Goal: Task Accomplishment & Management: Manage account settings

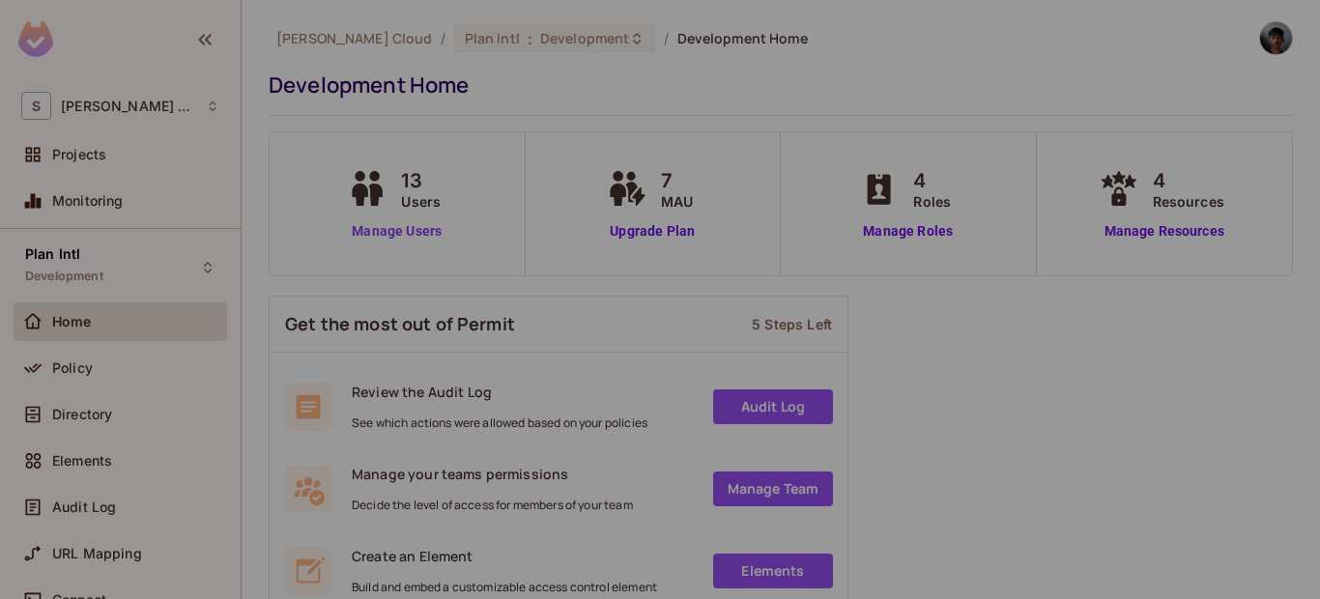
click at [374, 235] on link "Manage Users" at bounding box center [396, 231] width 107 height 20
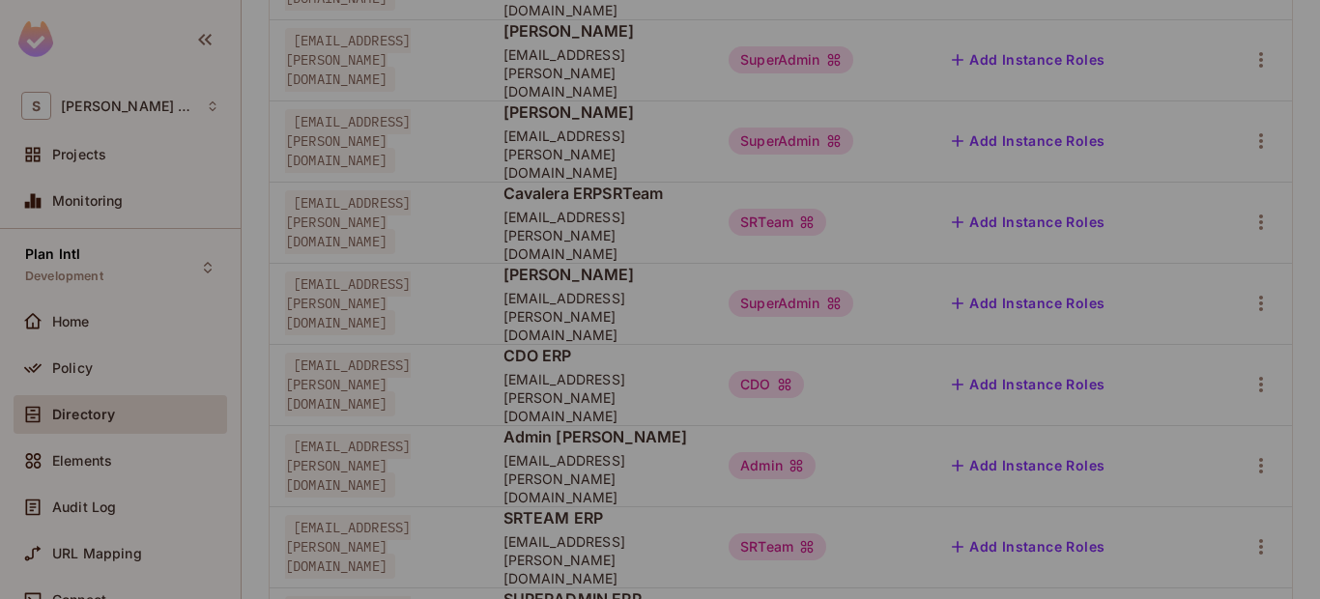
scroll to position [232, 0]
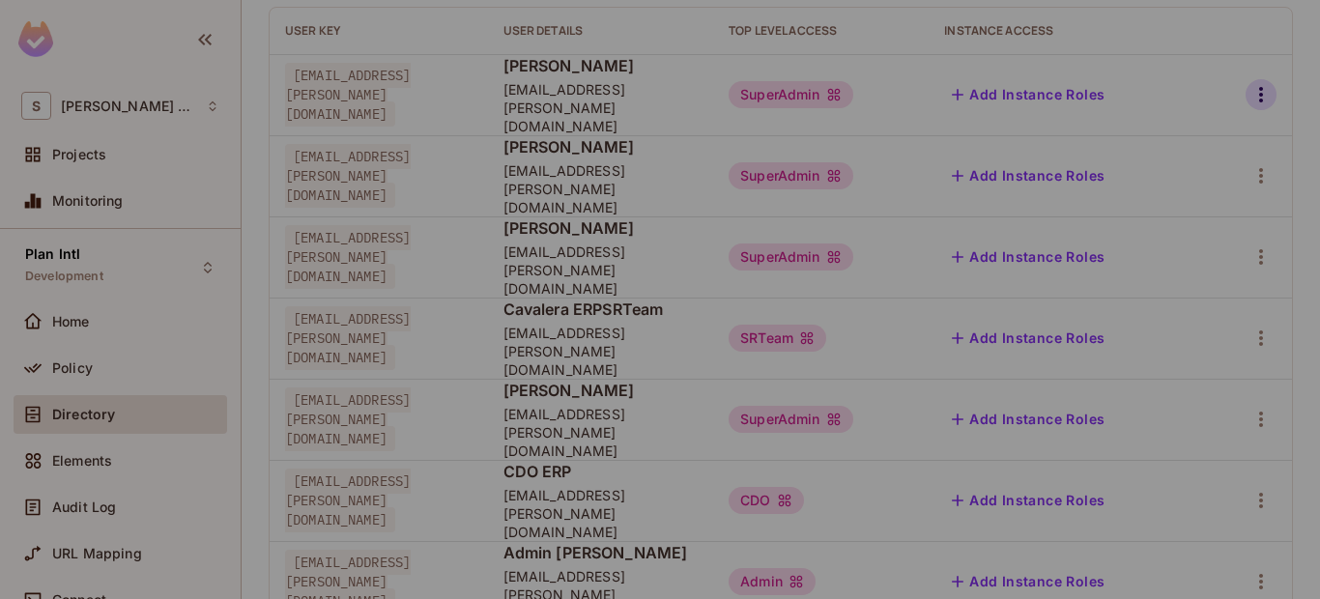
click at [1259, 87] on icon "button" at bounding box center [1261, 94] width 4 height 15
click at [1179, 167] on div "Edit Attributes" at bounding box center [1179, 172] width 96 height 19
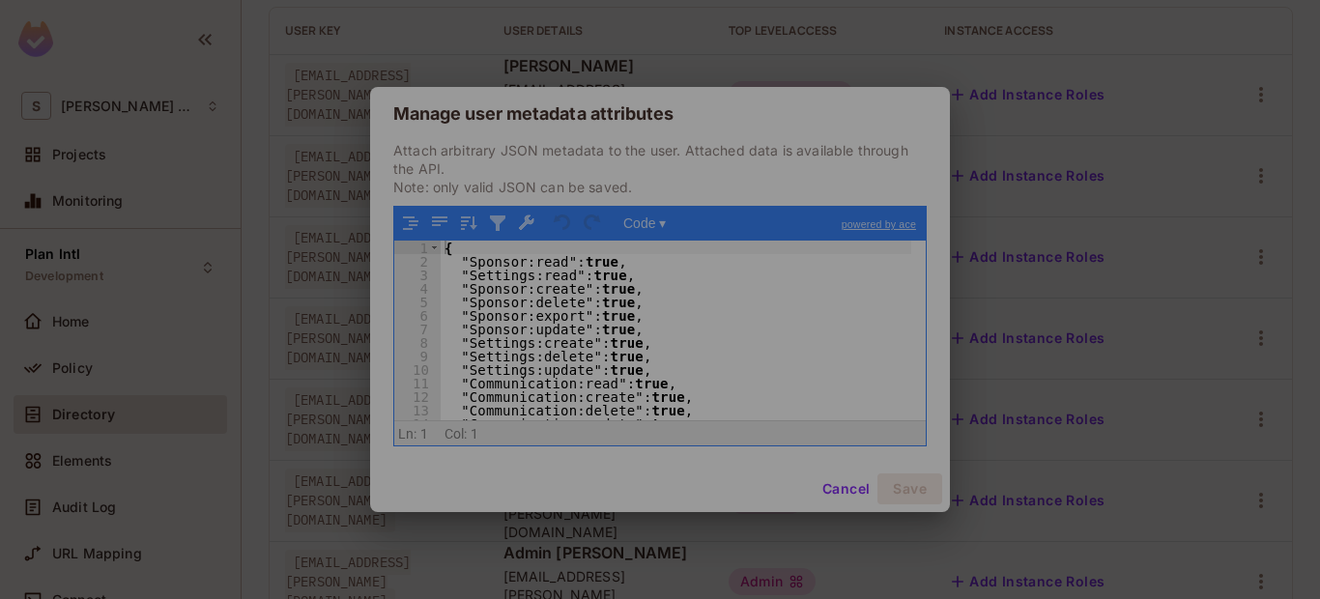
scroll to position [91, 0]
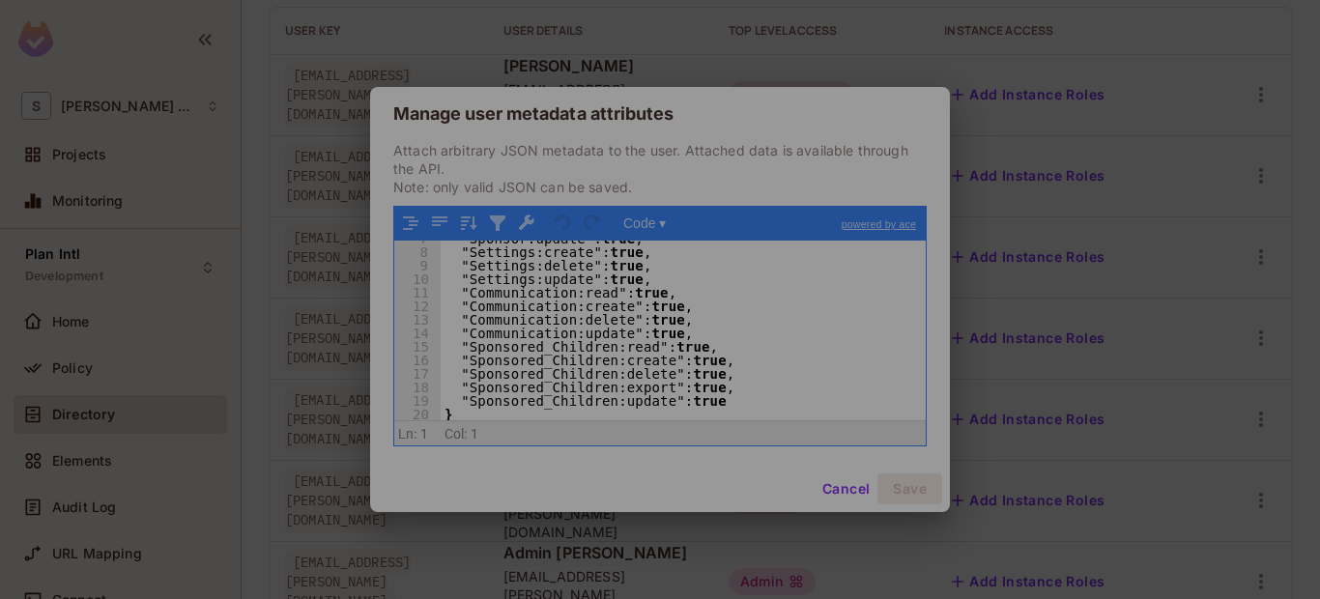
click at [303, 182] on div "Manage user metadata attributes Attach arbitrary JSON metadata to the user. Att…" at bounding box center [660, 299] width 1320 height 599
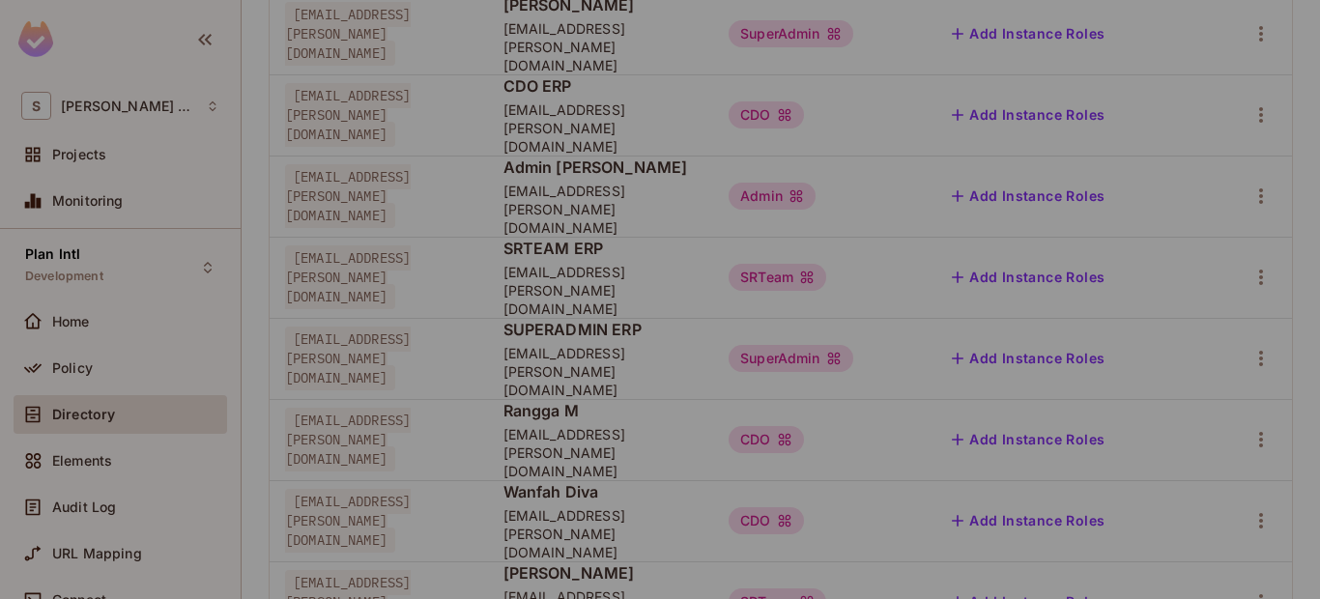
scroll to position [623, 0]
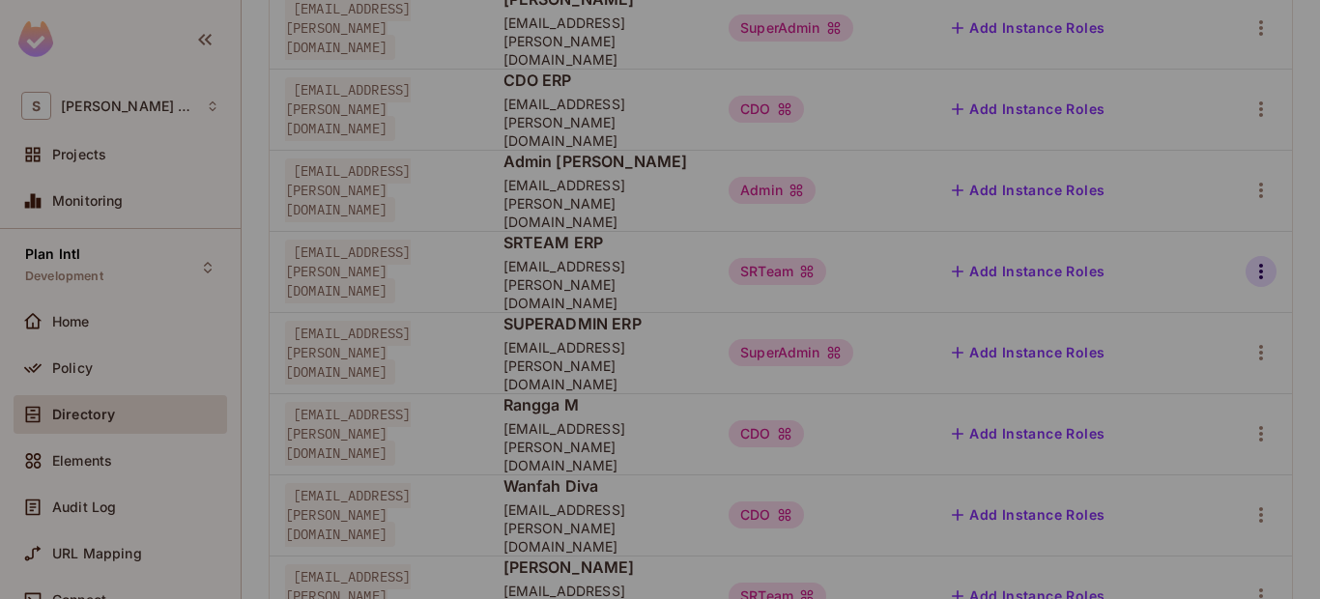
click at [1249, 260] on icon "button" at bounding box center [1260, 271] width 23 height 23
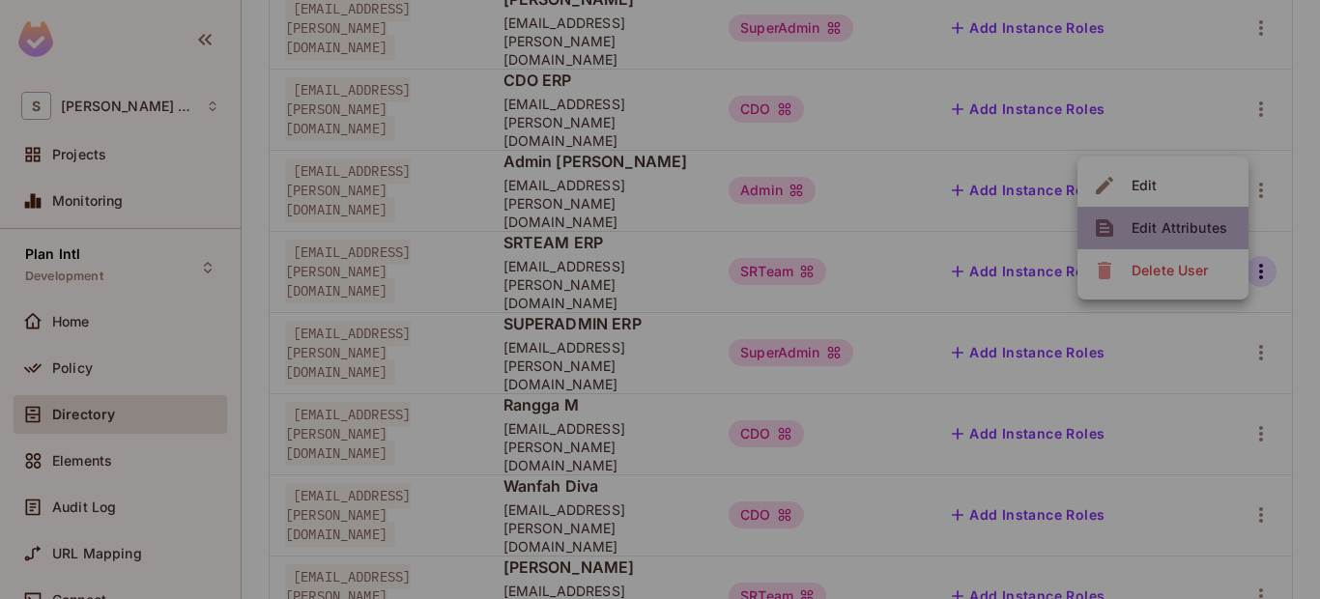
click at [1163, 229] on div "Edit Attributes" at bounding box center [1179, 227] width 96 height 19
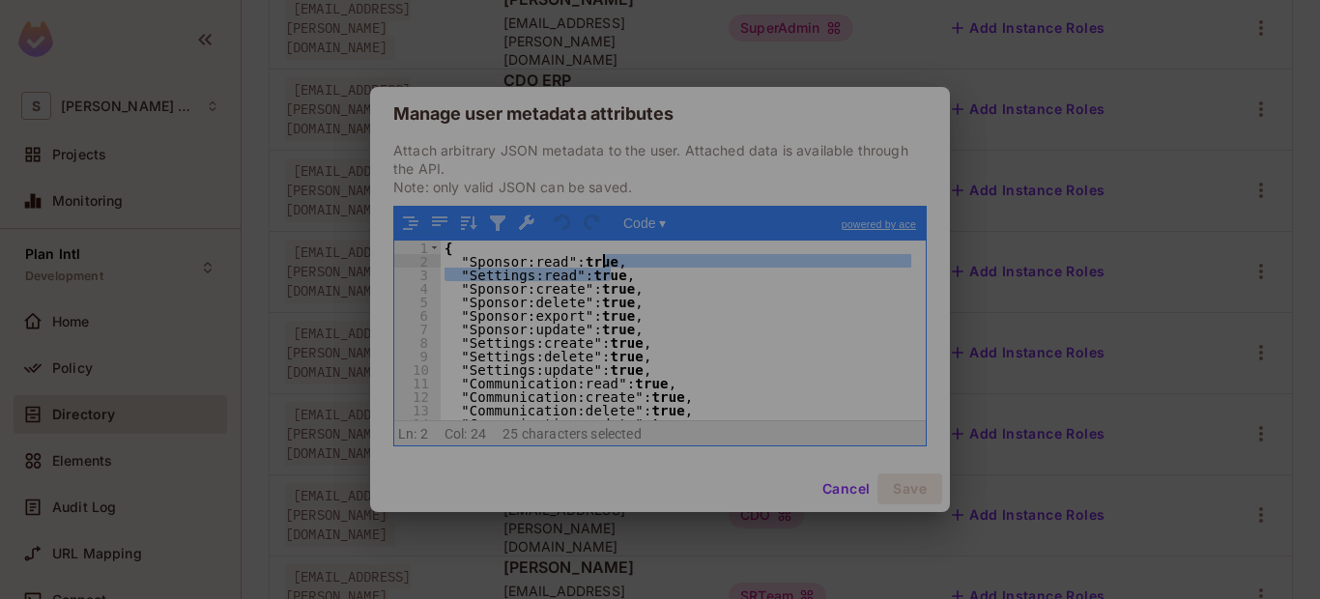
click at [656, 264] on div "{ "Sponsor:read" : true , "Settings:read" : true , "Sponsor:create" : true , "S…" at bounding box center [676, 344] width 471 height 207
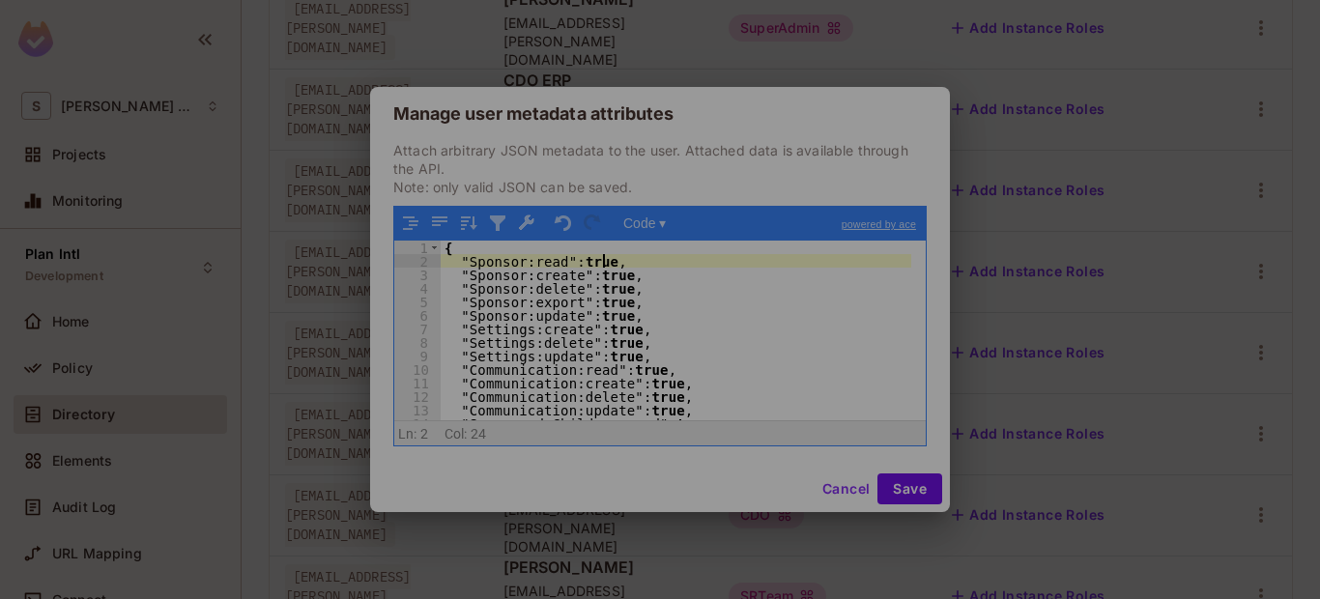
click at [650, 314] on div "{ "Sponsor:read" : true , "Sponsor:create" : true , "Sponsor:delete" : true , "…" at bounding box center [676, 344] width 471 height 207
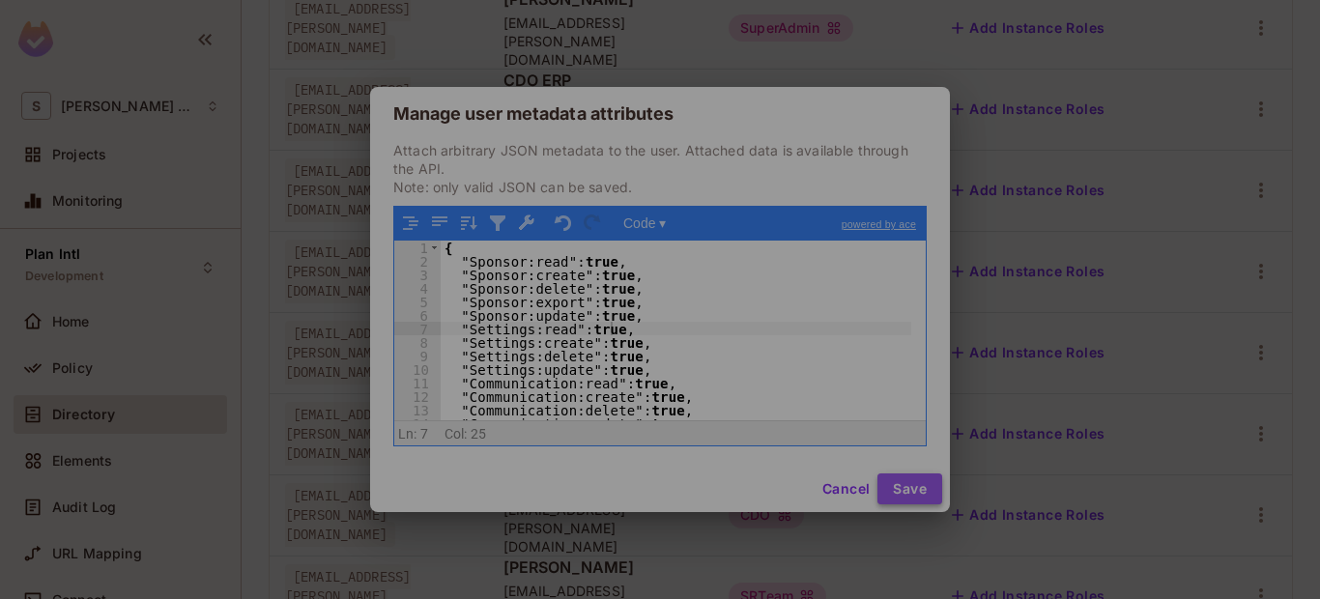
click at [896, 487] on button "Save" at bounding box center [909, 488] width 65 height 31
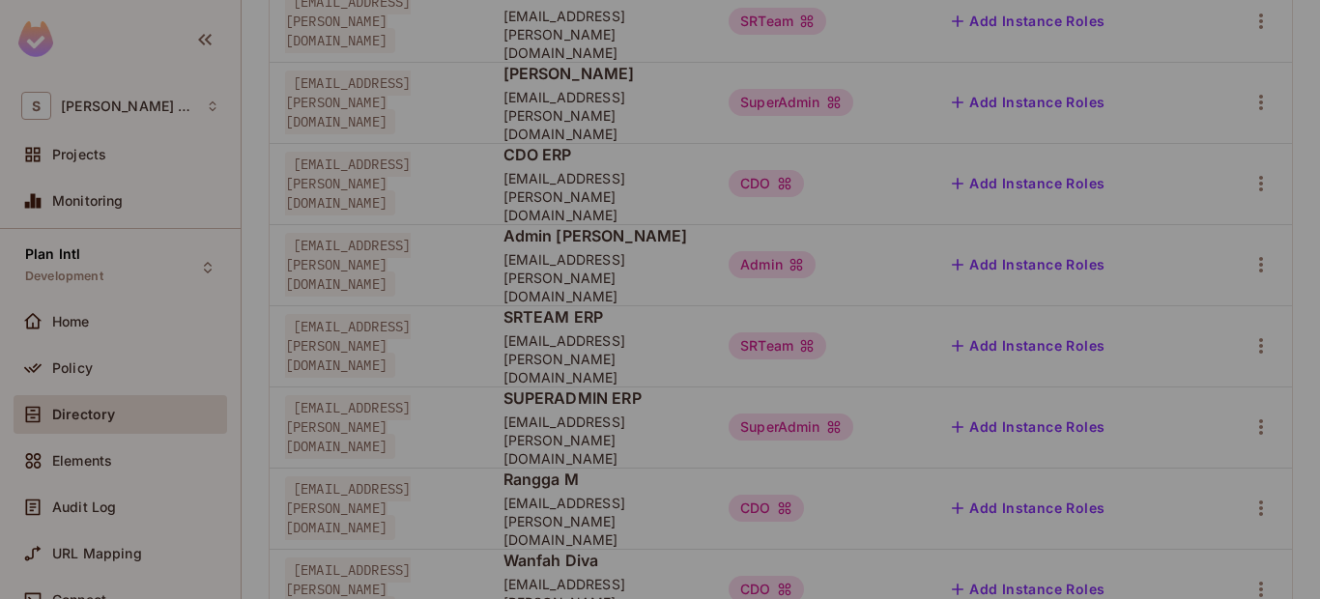
scroll to position [507, 0]
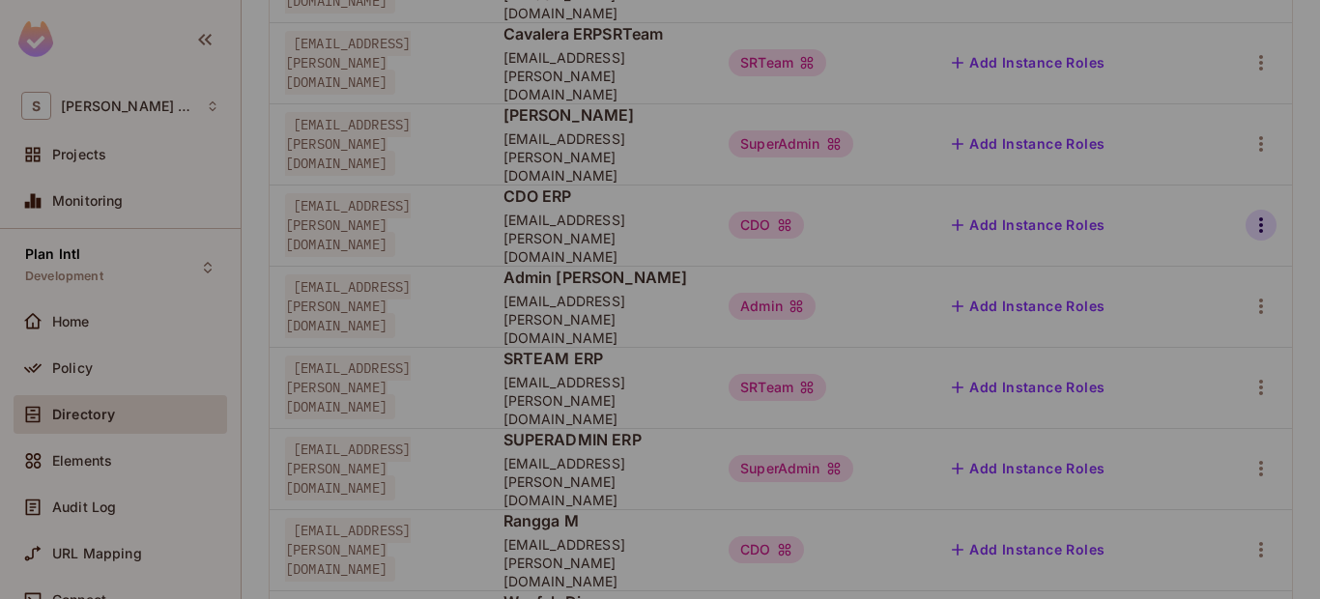
click at [1256, 214] on icon "button" at bounding box center [1260, 225] width 23 height 23
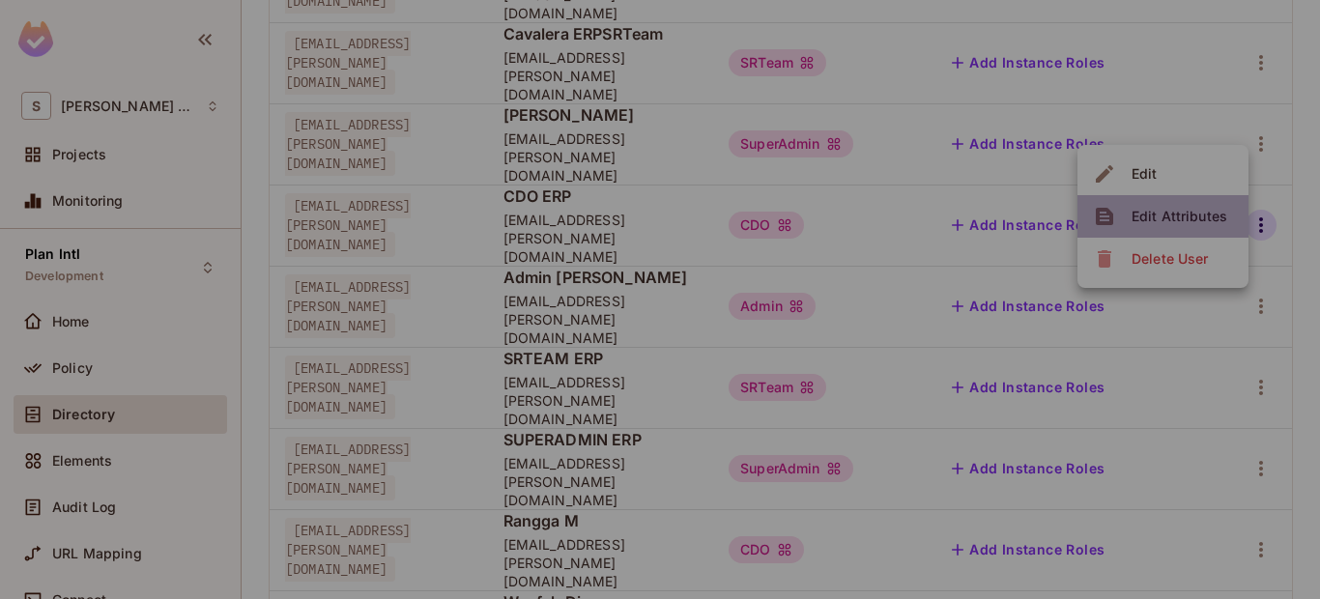
click at [1227, 220] on span "Edit Attributes" at bounding box center [1179, 216] width 107 height 31
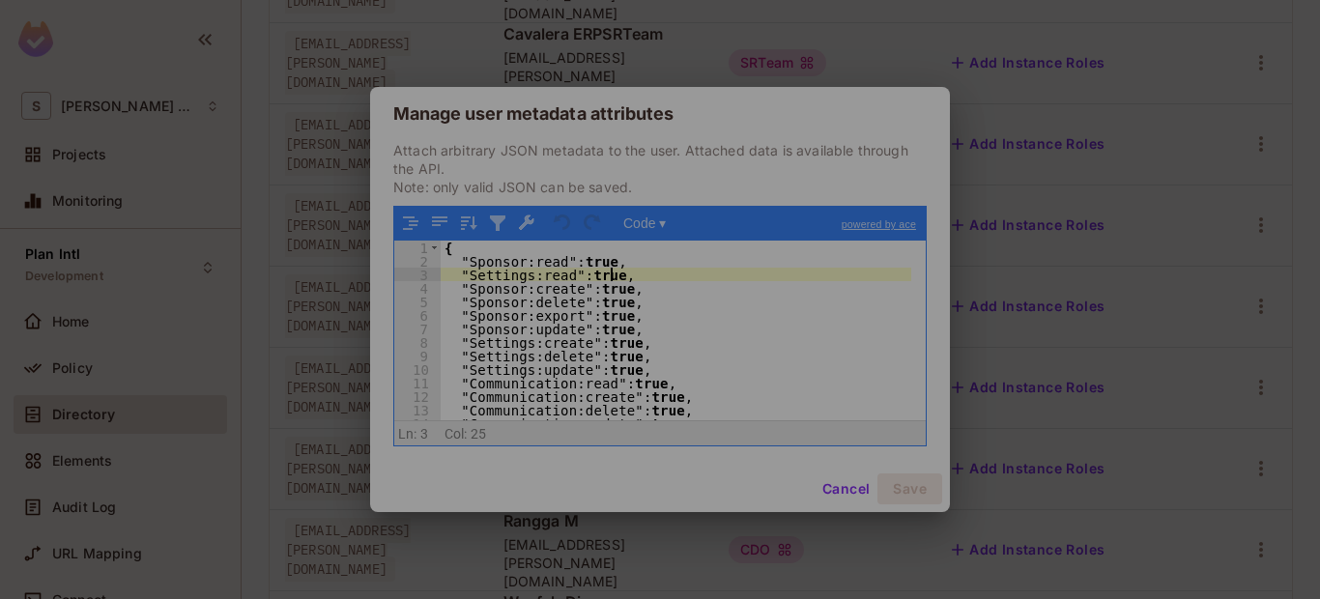
click at [649, 264] on div "{ "Sponsor:read" : true , "Settings:read" : true , "Sponsor:create" : true , "S…" at bounding box center [676, 344] width 471 height 207
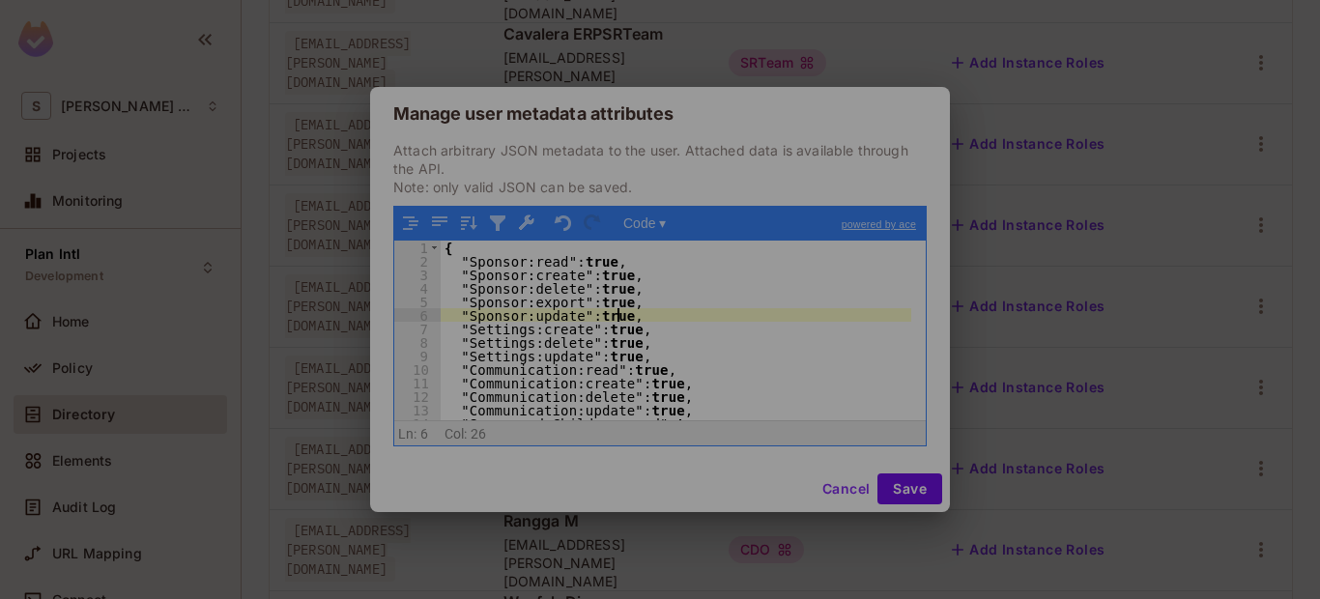
click at [655, 321] on div "{ "Sponsor:read" : true , "Sponsor:create" : true , "Sponsor:delete" : true , "…" at bounding box center [676, 344] width 471 height 207
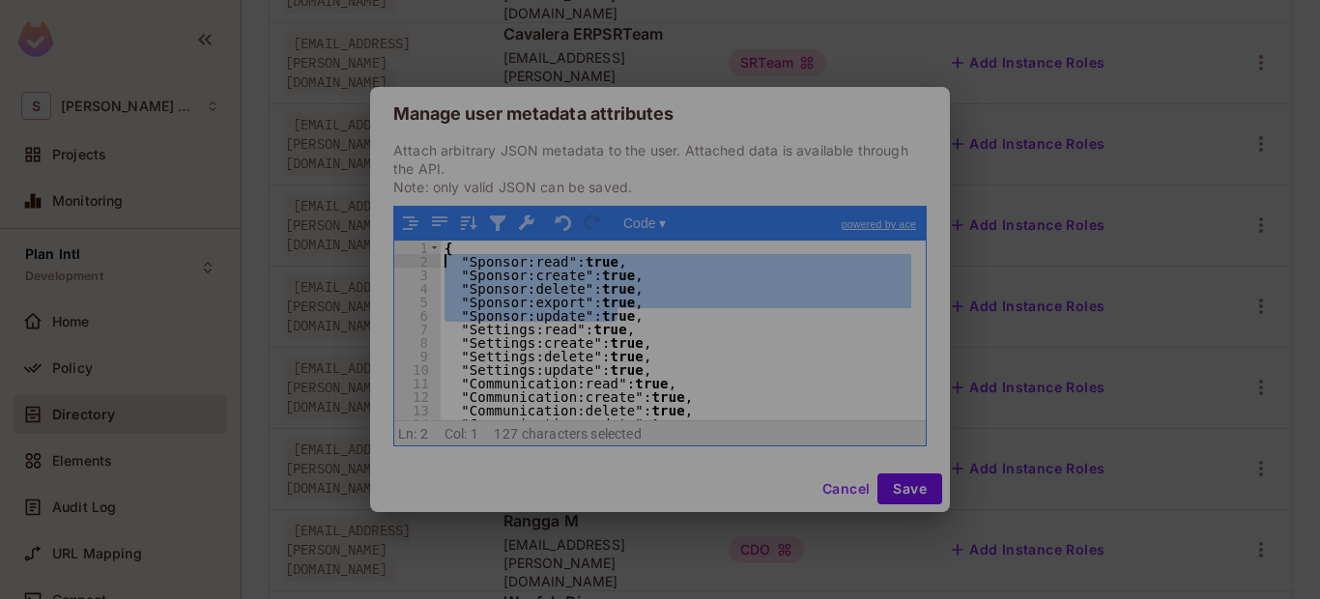
drag, startPoint x: 652, startPoint y: 318, endPoint x: 439, endPoint y: 265, distance: 220.0
click at [439, 265] on div "1 2 3 4 5 6 7 8 9 10 11 12 13 14 15 { "Sponsor:read" : true , "Sponsor:create" …" at bounding box center [659, 331] width 531 height 180
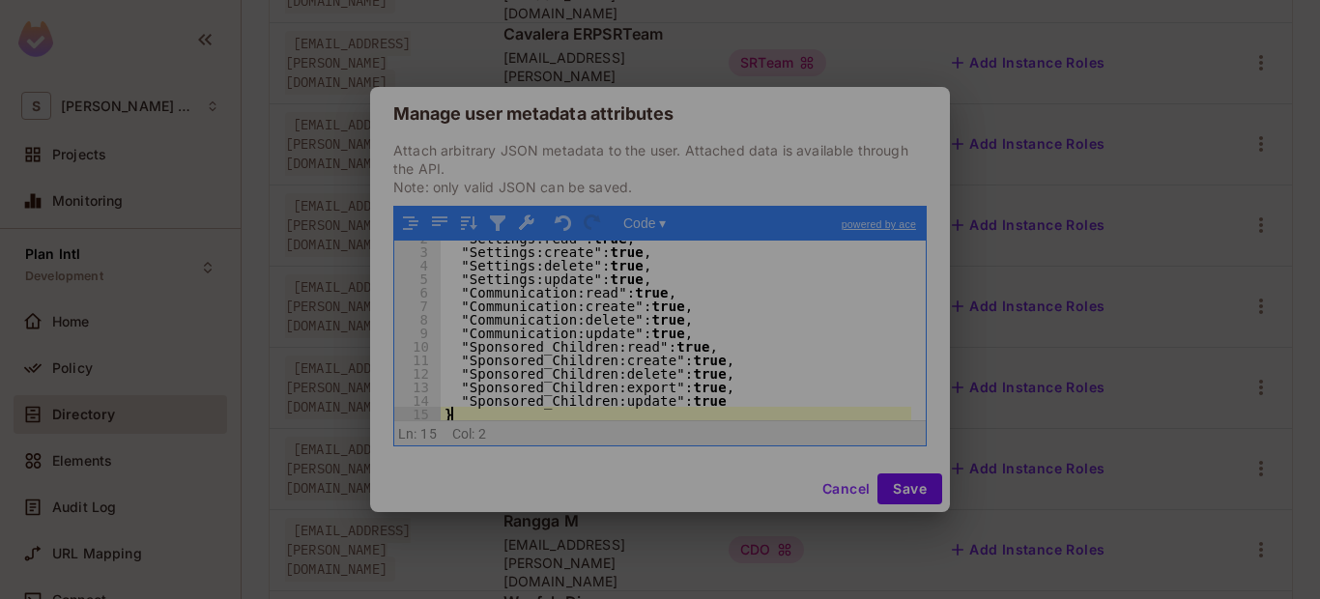
scroll to position [23, 0]
click at [929, 480] on button "Save" at bounding box center [909, 488] width 65 height 31
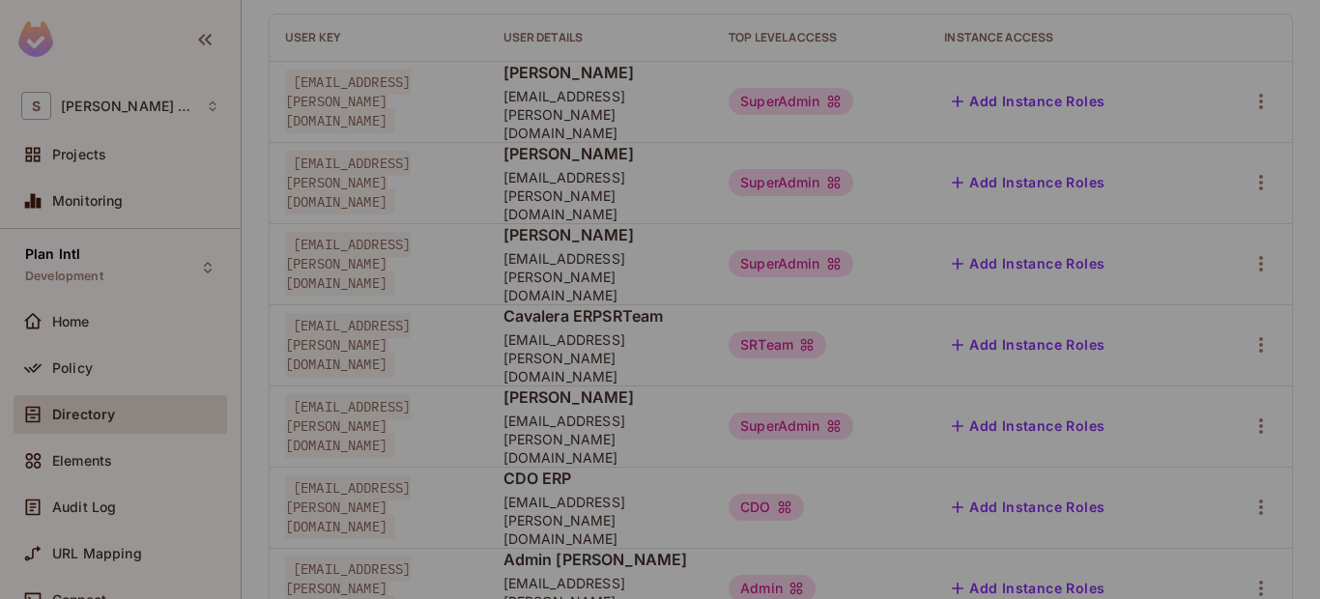
scroll to position [159, 0]
